Goal: Find specific page/section: Find specific page/section

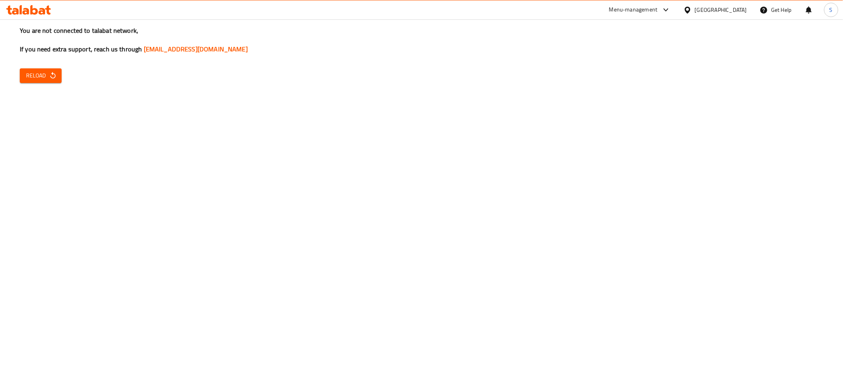
click at [34, 76] on span "Reload" at bounding box center [40, 76] width 29 height 10
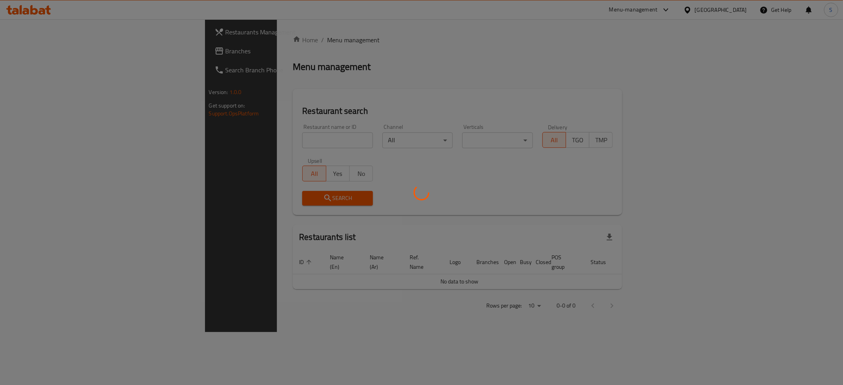
click at [257, 144] on div at bounding box center [421, 192] width 843 height 385
click at [257, 139] on div at bounding box center [421, 192] width 843 height 385
click at [230, 142] on div at bounding box center [421, 192] width 843 height 385
click at [218, 140] on div at bounding box center [421, 192] width 843 height 385
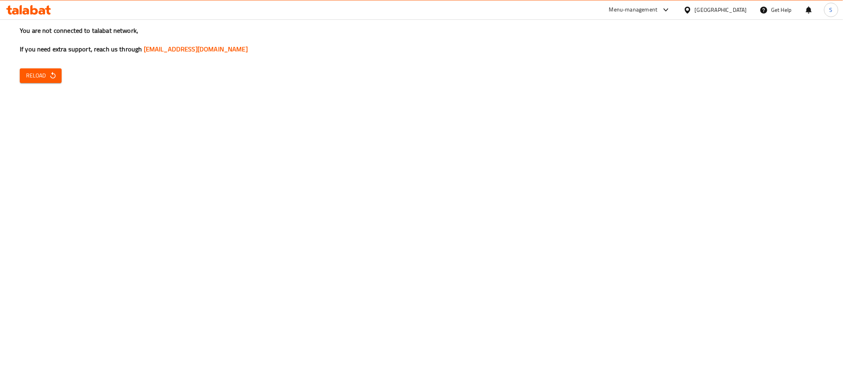
click at [90, 150] on div "You are not connected to talabat network, If you need extra support, reach us t…" at bounding box center [421, 192] width 843 height 385
click at [28, 75] on span "Reload" at bounding box center [40, 76] width 29 height 10
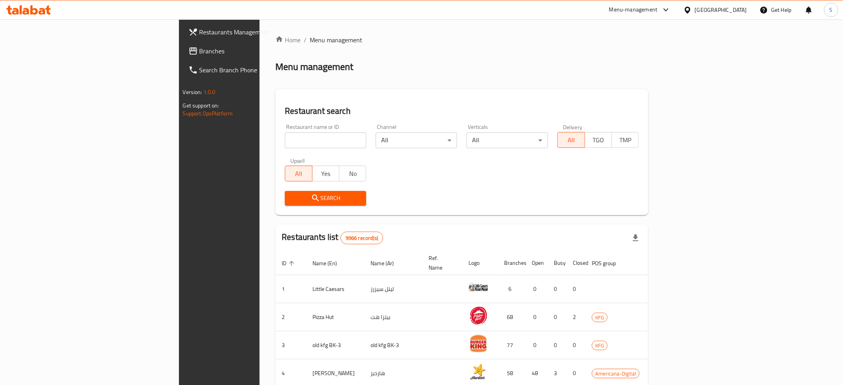
click at [302, 141] on input "search" at bounding box center [325, 140] width 81 height 16
paste input "Habits"
type input "Habits"
click button "Search" at bounding box center [325, 198] width 81 height 15
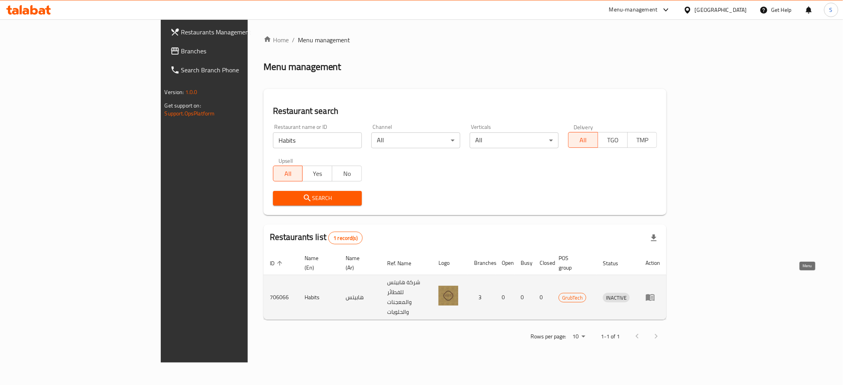
click at [655, 292] on icon "enhanced table" at bounding box center [650, 296] width 9 height 9
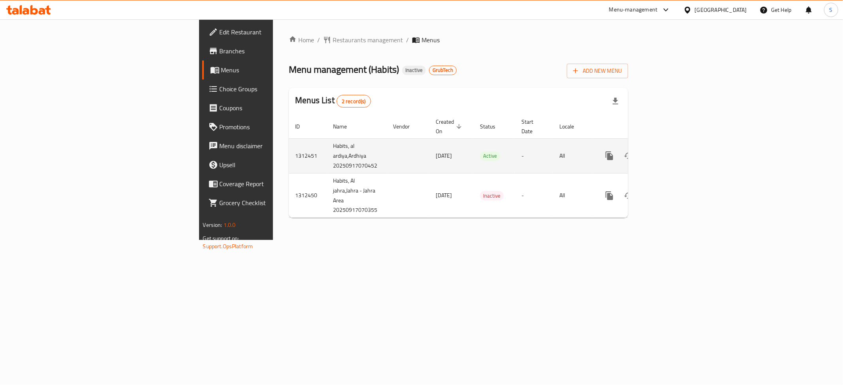
click at [327, 151] on td "Habits, al ardiya,Ardhiya 20250917070452" at bounding box center [357, 155] width 60 height 35
click at [676, 148] on link "enhanced table" at bounding box center [666, 155] width 19 height 19
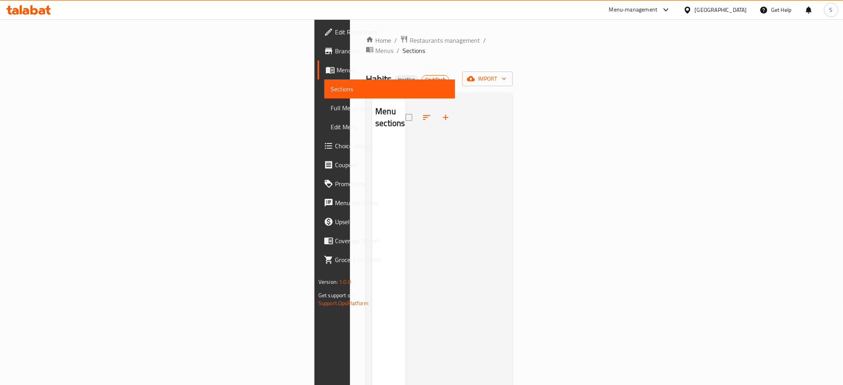
click at [375, 46] on span "Menus" at bounding box center [384, 50] width 18 height 9
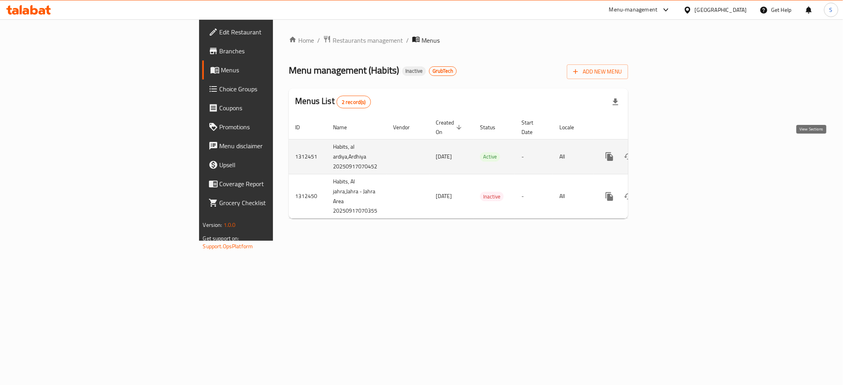
click at [676, 147] on link "enhanced table" at bounding box center [666, 156] width 19 height 19
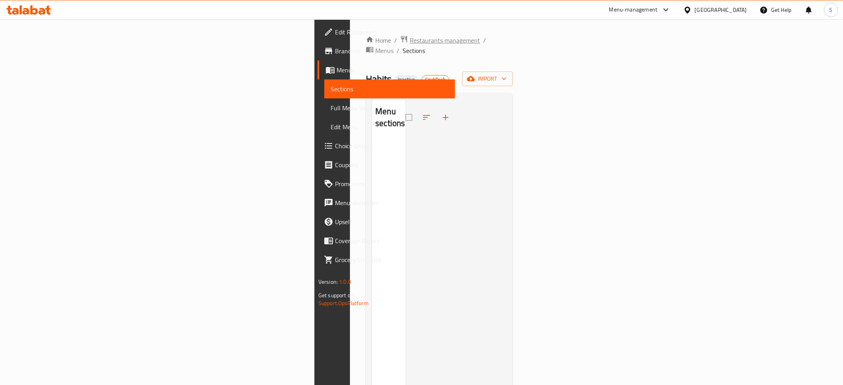
click at [410, 43] on span "Restaurants management" at bounding box center [445, 40] width 70 height 9
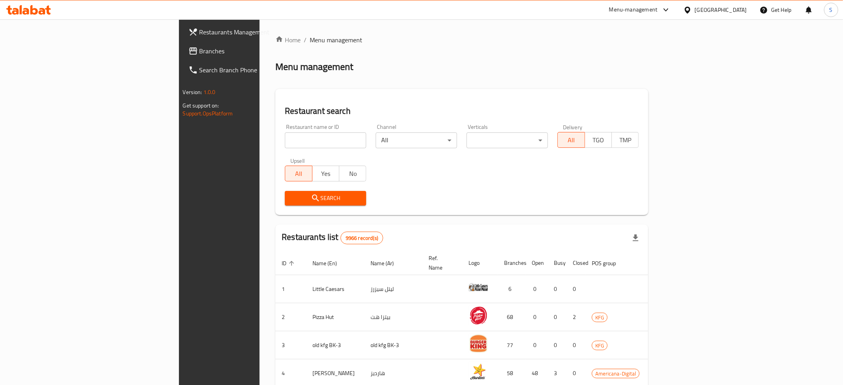
click at [285, 139] on input "search" at bounding box center [325, 140] width 81 height 16
paste input "[PERSON_NAME]"
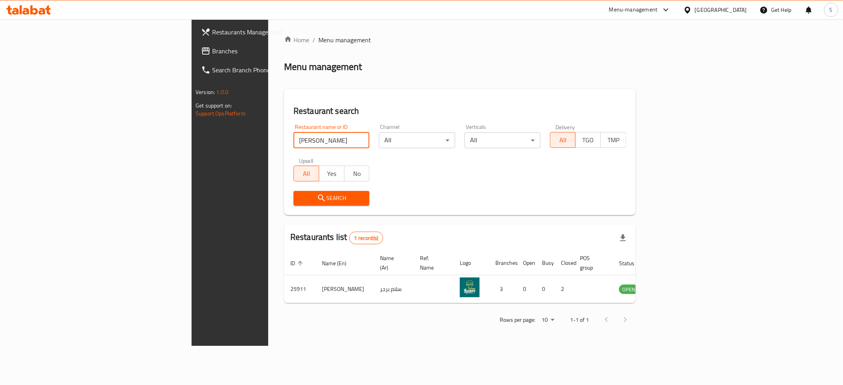
click at [294, 139] on input "[PERSON_NAME]" at bounding box center [332, 140] width 76 height 16
paste input "Buffalo Burger"
click button "Search" at bounding box center [332, 198] width 76 height 15
click at [294, 139] on input "Buffalo Burger" at bounding box center [332, 140] width 76 height 16
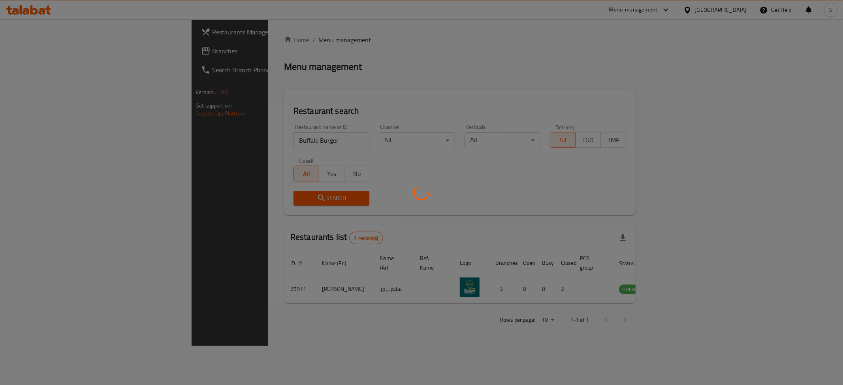
click at [264, 139] on div at bounding box center [421, 192] width 843 height 385
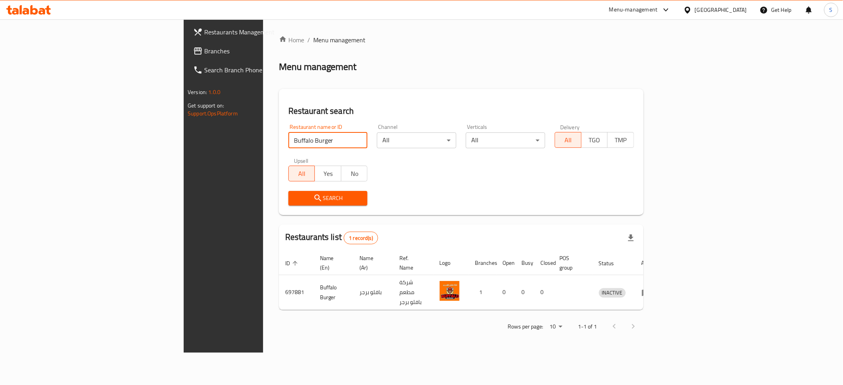
click at [288, 136] on input "Buffalo Burger" at bounding box center [327, 140] width 79 height 16
paste input "Recharge"
click button "Search" at bounding box center [327, 198] width 79 height 15
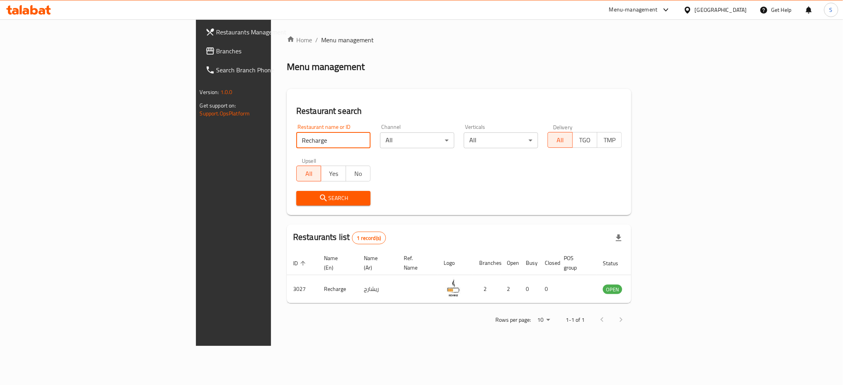
click at [296, 141] on input "Recharge" at bounding box center [333, 140] width 74 height 16
paste input "One Eighty"
click at [296, 143] on input "One Eighty" at bounding box center [333, 140] width 75 height 16
paste input "Kreme"
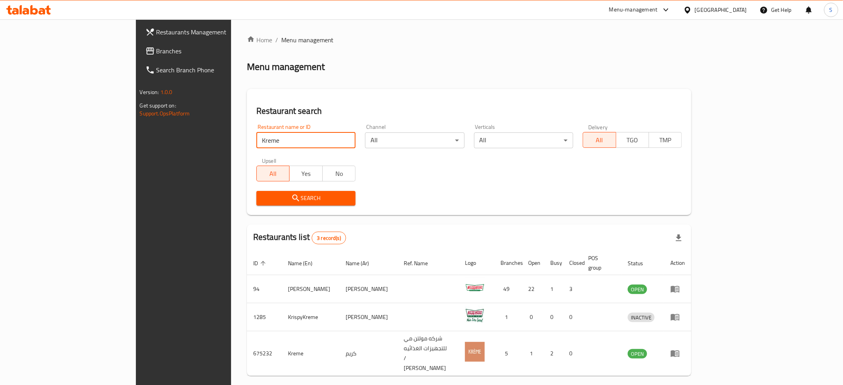
drag, startPoint x: 120, startPoint y: 147, endPoint x: 70, endPoint y: 146, distance: 50.6
click at [256, 148] on input "Kreme" at bounding box center [305, 140] width 99 height 16
paste input "Shish"
click button "Search" at bounding box center [305, 198] width 99 height 15
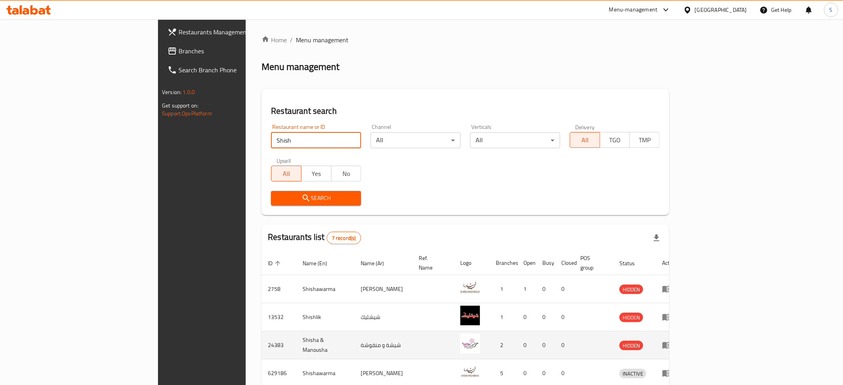
scroll to position [119, 0]
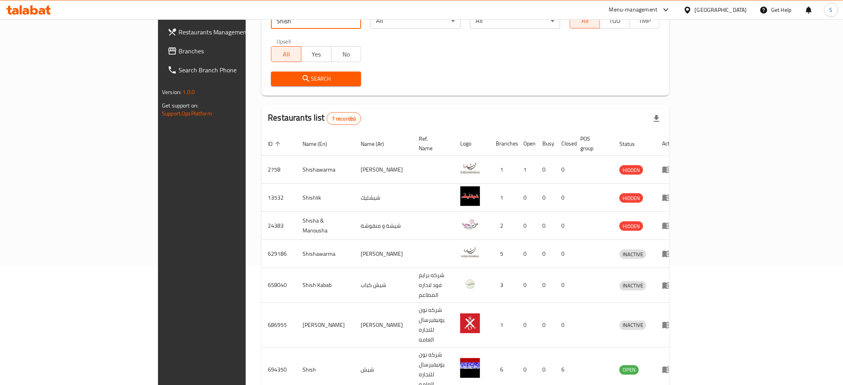
click at [271, 22] on input "Shish" at bounding box center [316, 21] width 90 height 16
paste input "Blend Burger"
click button "Search" at bounding box center [316, 79] width 90 height 15
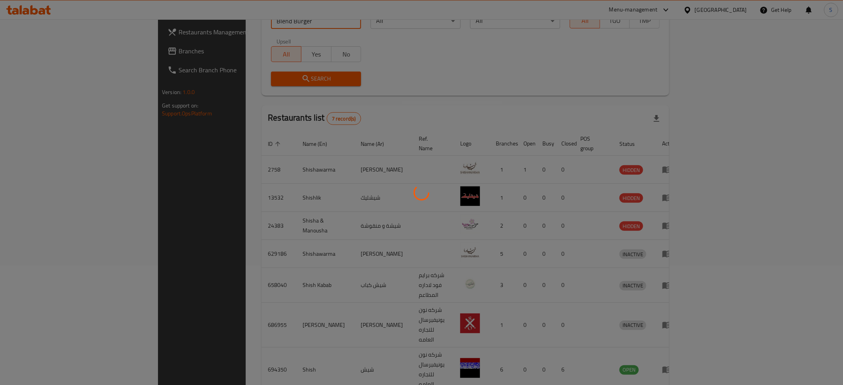
scroll to position [0, 0]
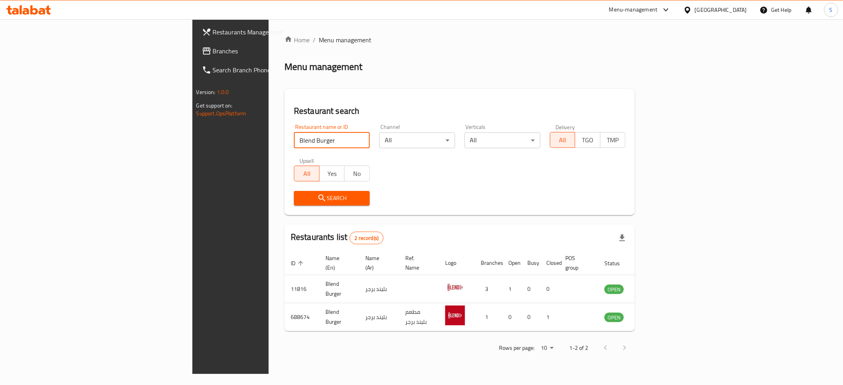
drag, startPoint x: 247, startPoint y: 142, endPoint x: 1, endPoint y: 159, distance: 246.4
click at [294, 148] on input "Blend Burger" at bounding box center [332, 140] width 76 height 16
type input "nando"
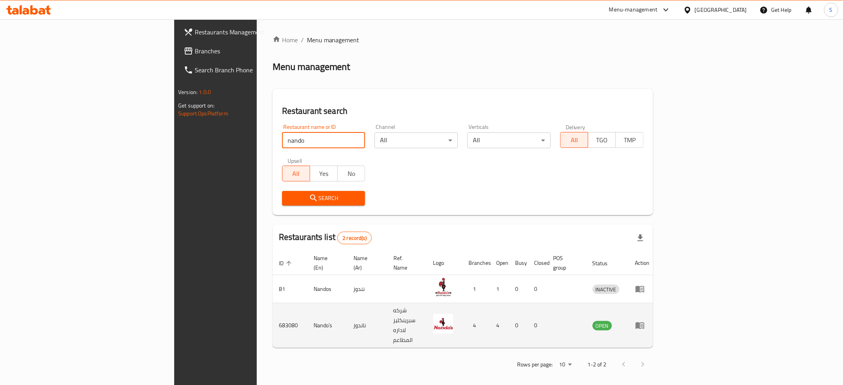
click at [656, 303] on td "enhanced table" at bounding box center [642, 325] width 27 height 45
click at [645, 320] on icon "enhanced table" at bounding box center [639, 324] width 9 height 9
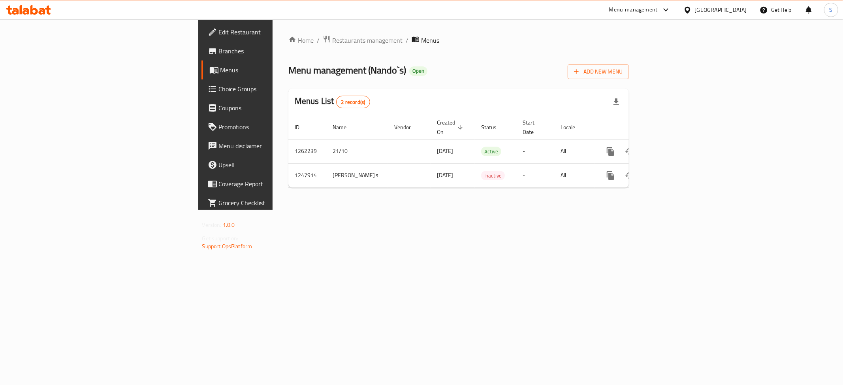
click at [219, 51] on span "Branches" at bounding box center [276, 50] width 114 height 9
